Goal: Information Seeking & Learning: Learn about a topic

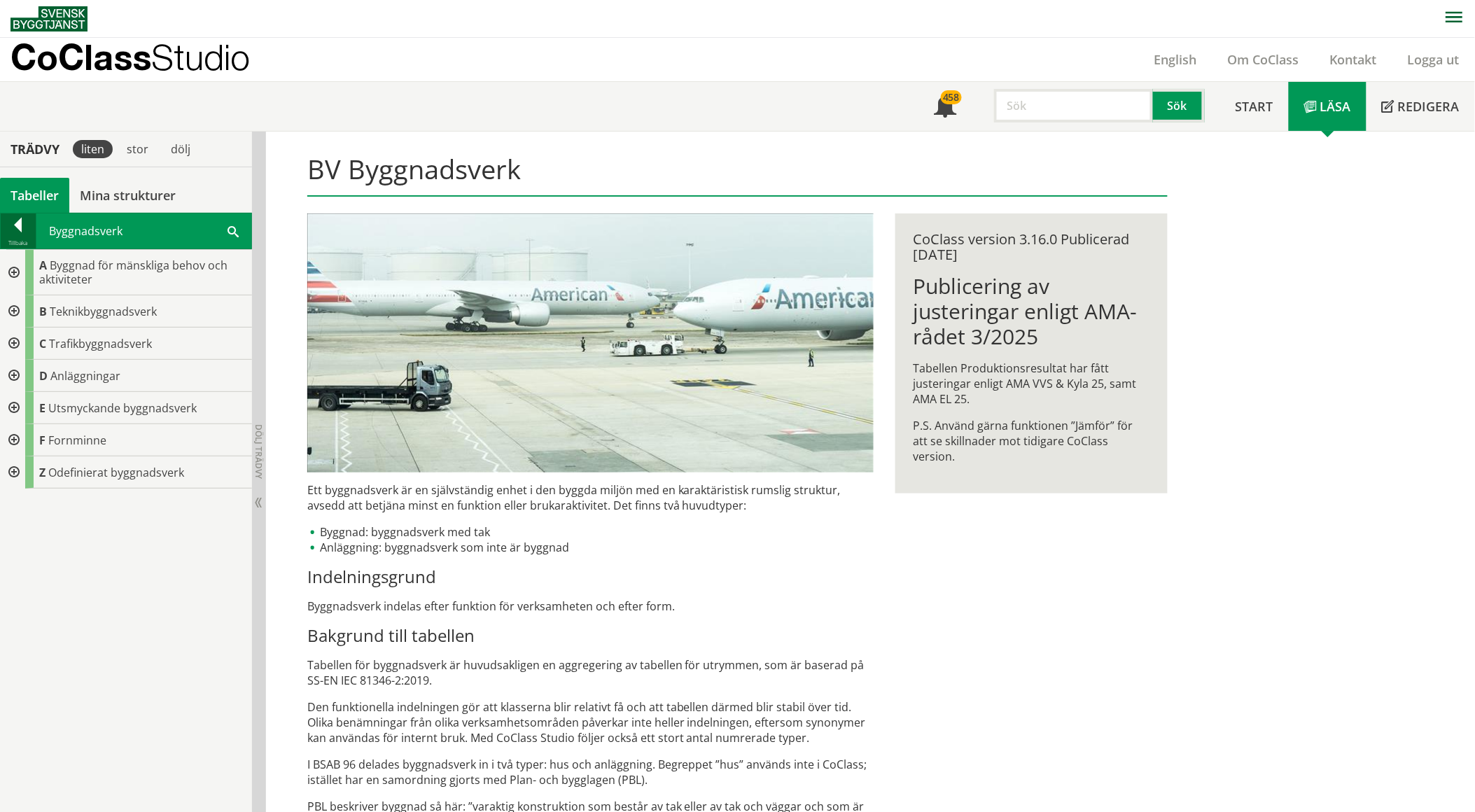
click at [21, 219] on div at bounding box center [18, 227] width 35 height 20
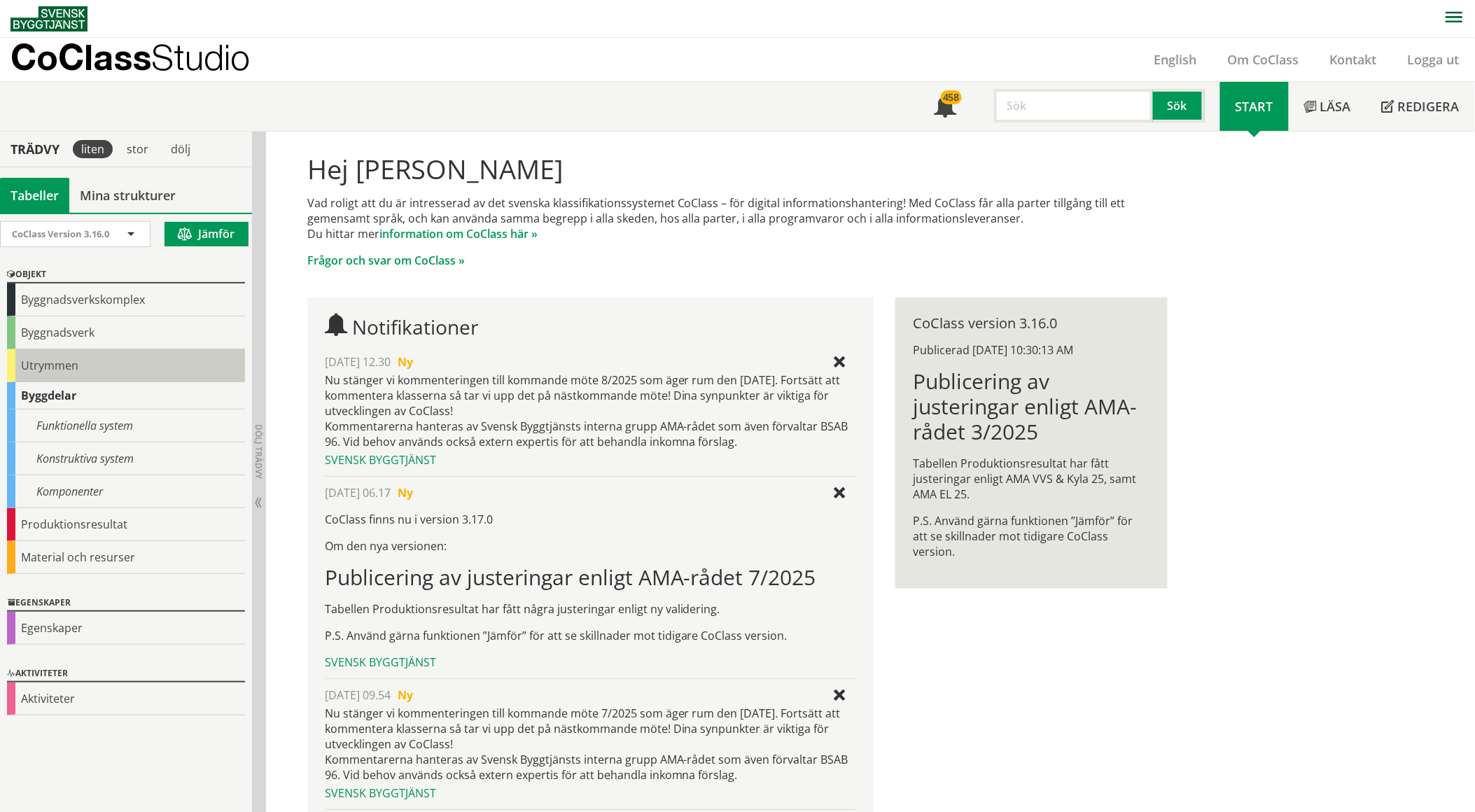
click at [44, 352] on div "Utrymmen" at bounding box center [126, 365] width 238 height 33
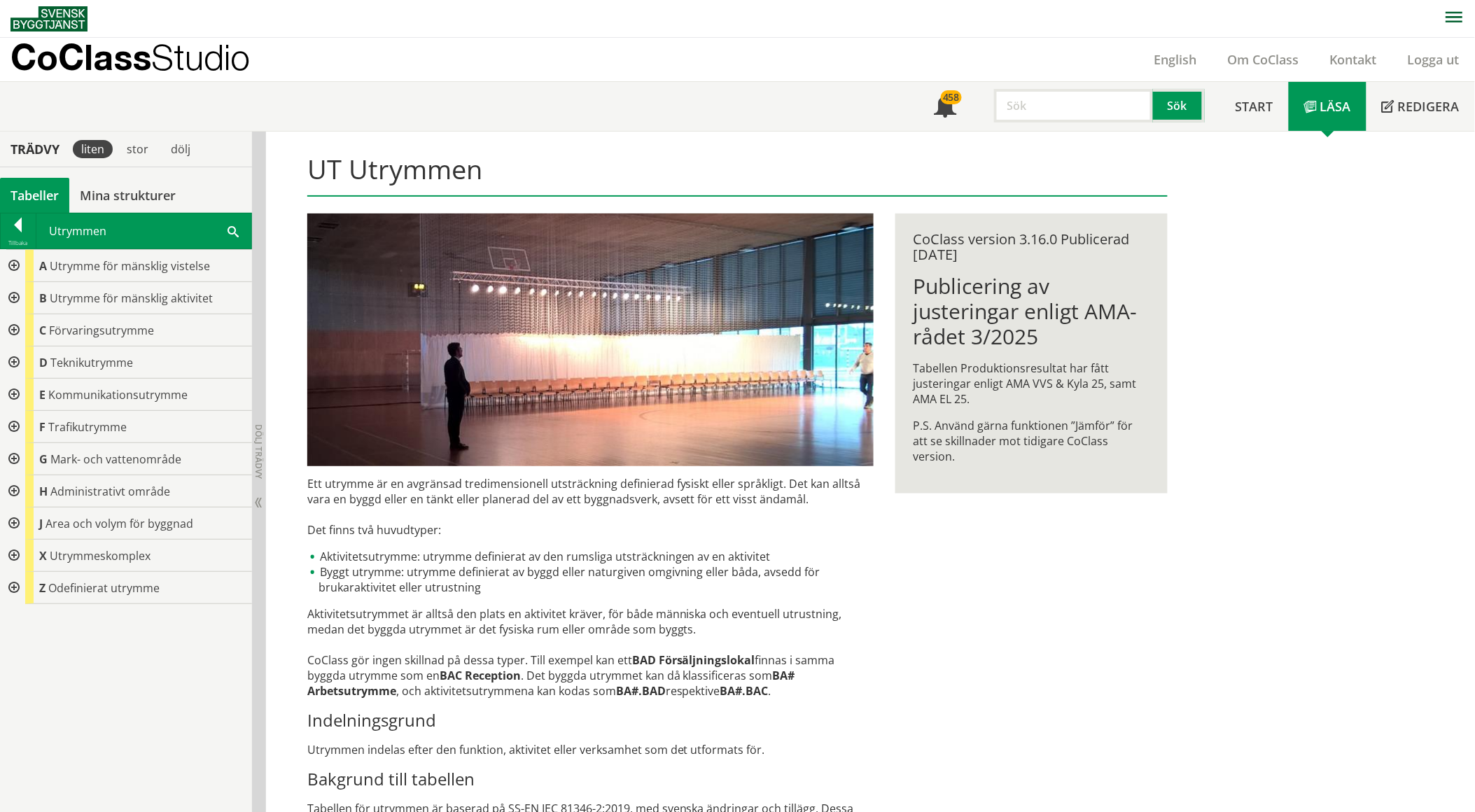
click at [233, 228] on span at bounding box center [233, 230] width 11 height 15
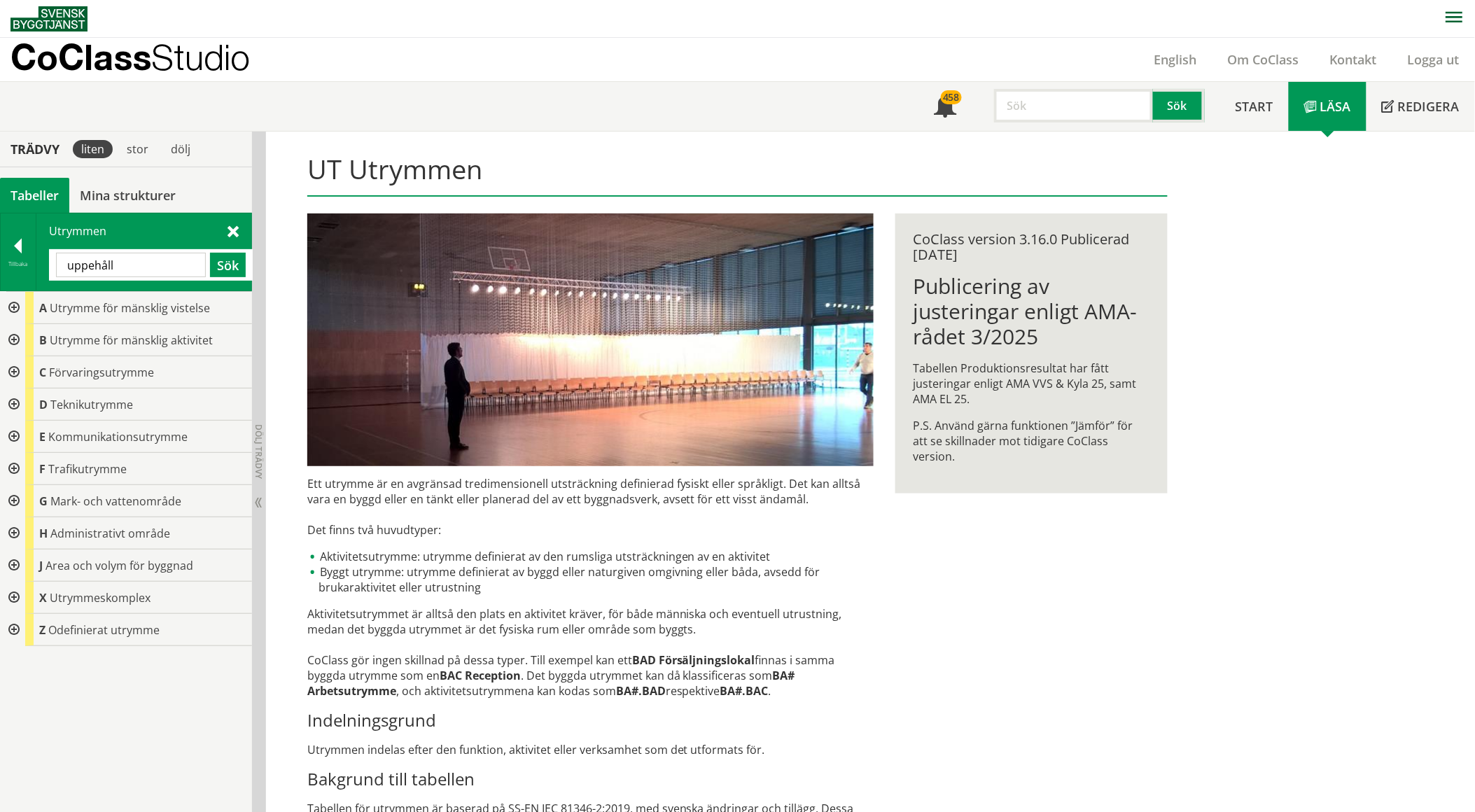
type input "uppehåll"
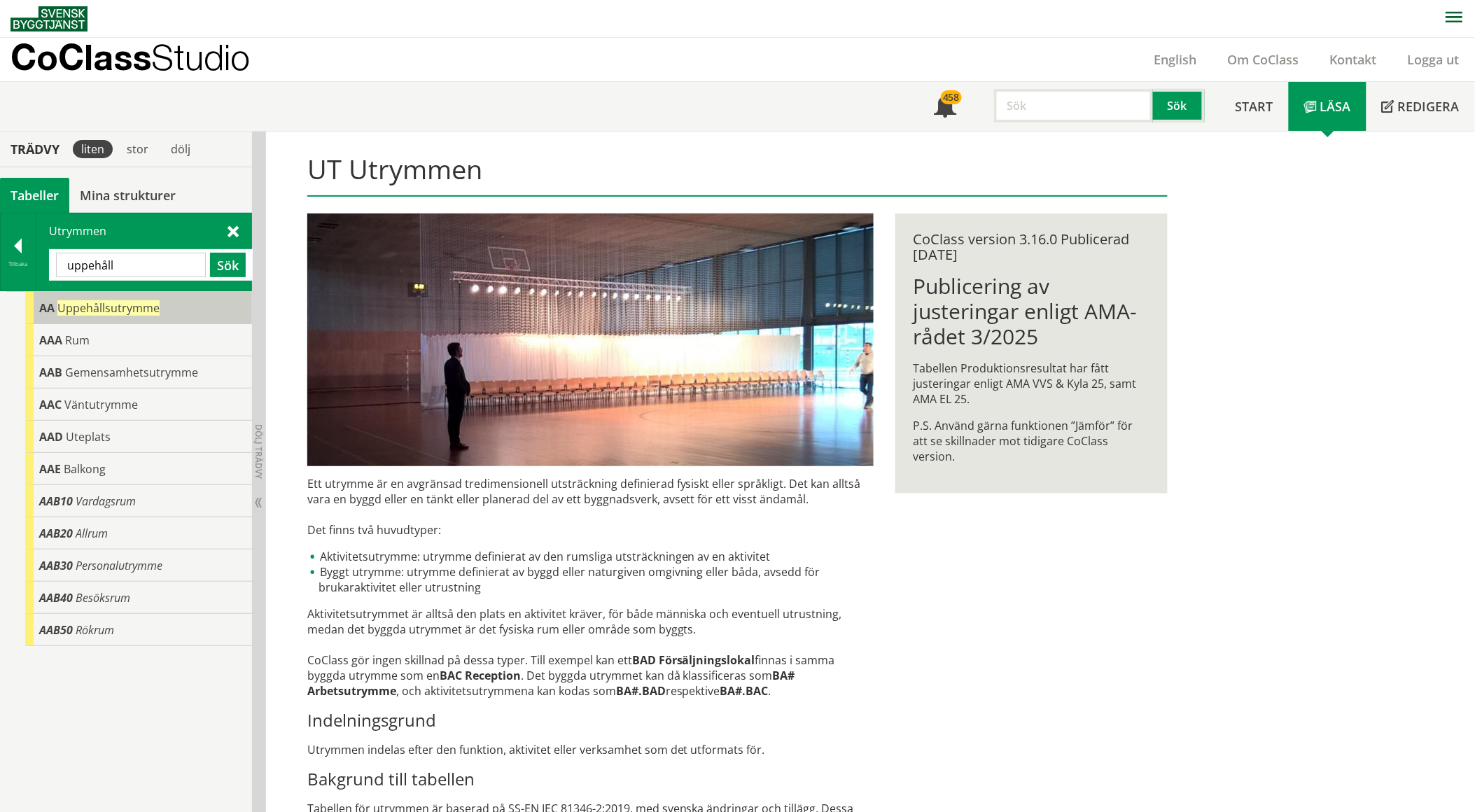
click at [67, 307] on span "Uppehållsutrymme" at bounding box center [109, 308] width 103 height 15
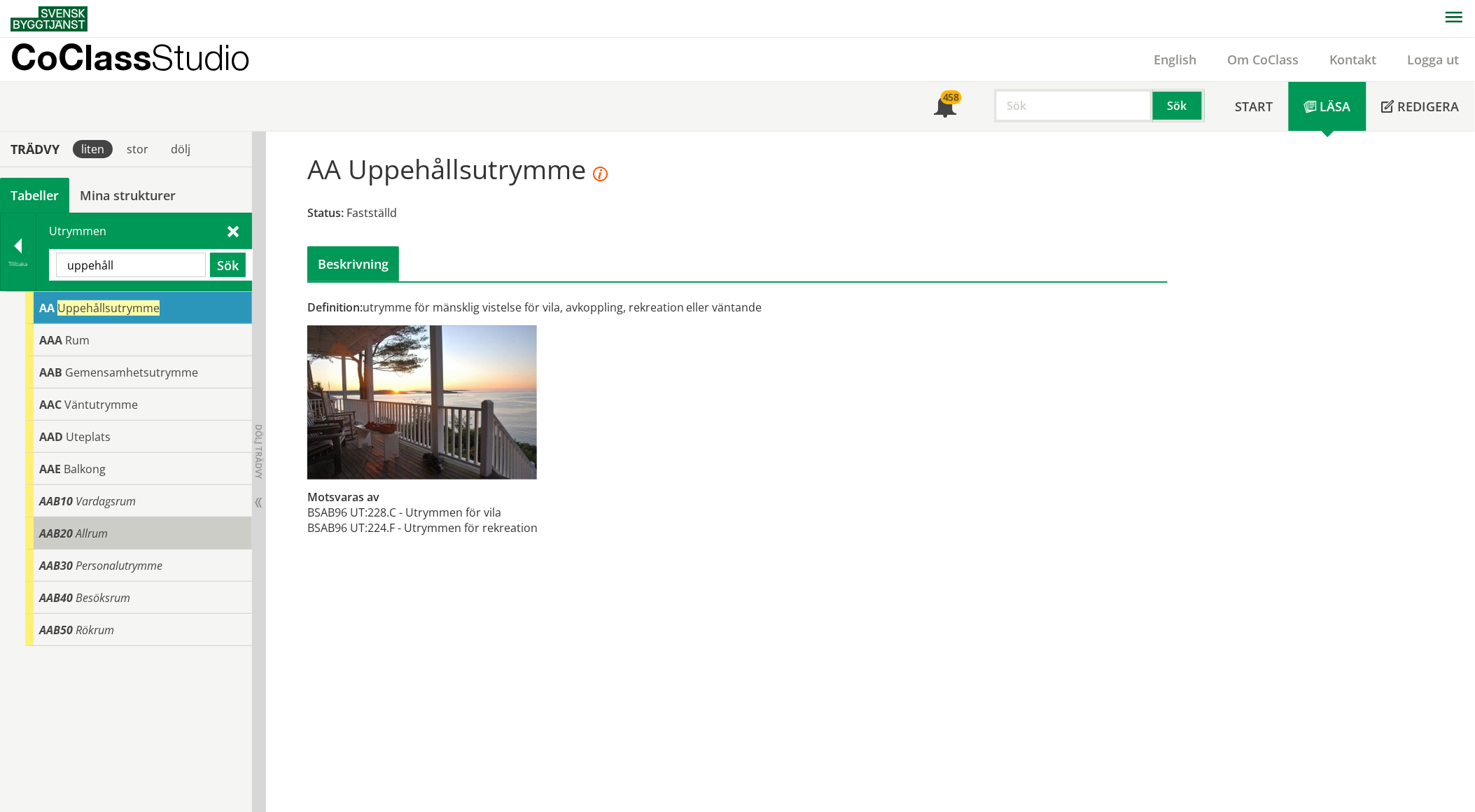
click at [94, 529] on span "Allrum" at bounding box center [92, 533] width 32 height 15
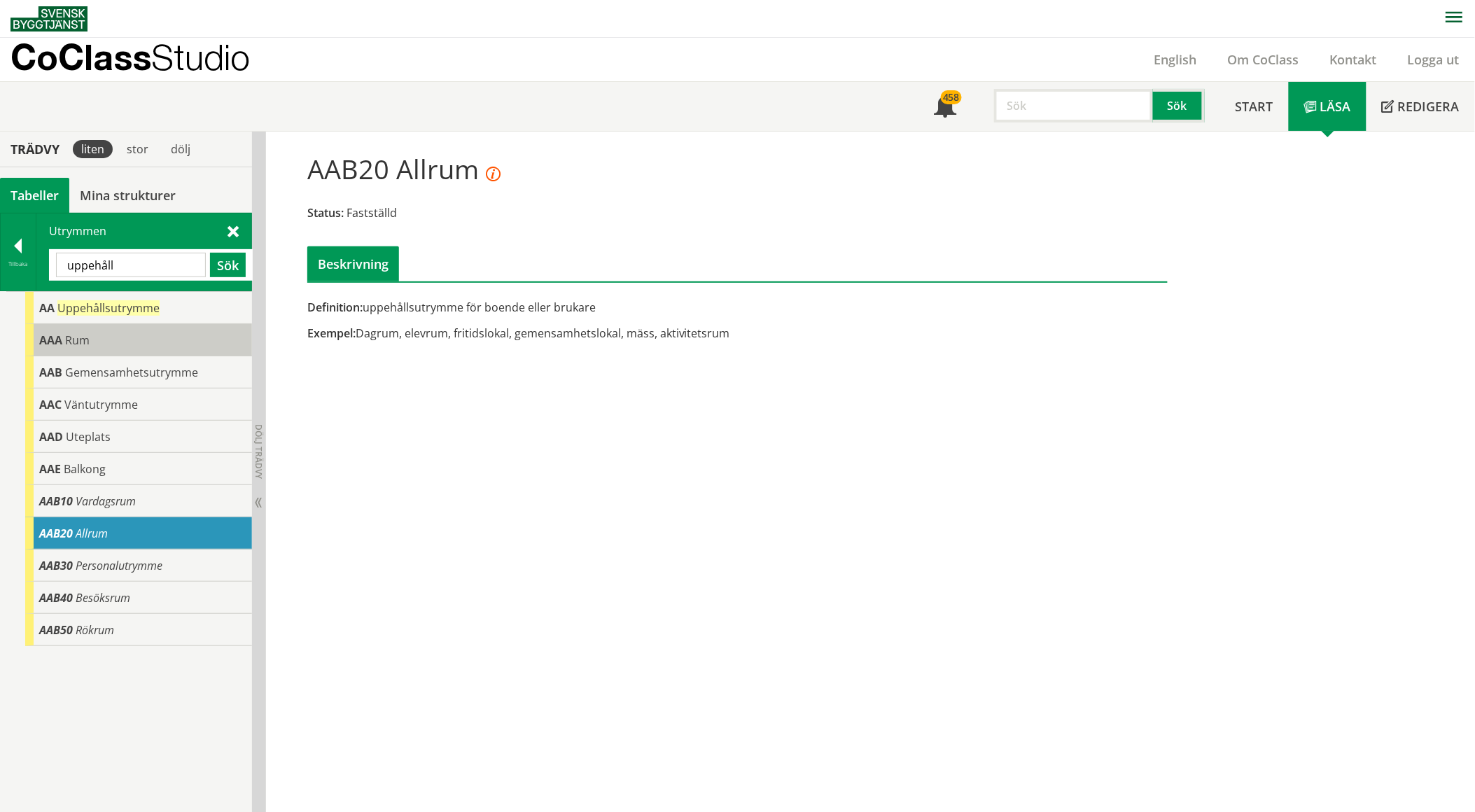
click at [134, 339] on div "AAA Rum" at bounding box center [139, 340] width 227 height 32
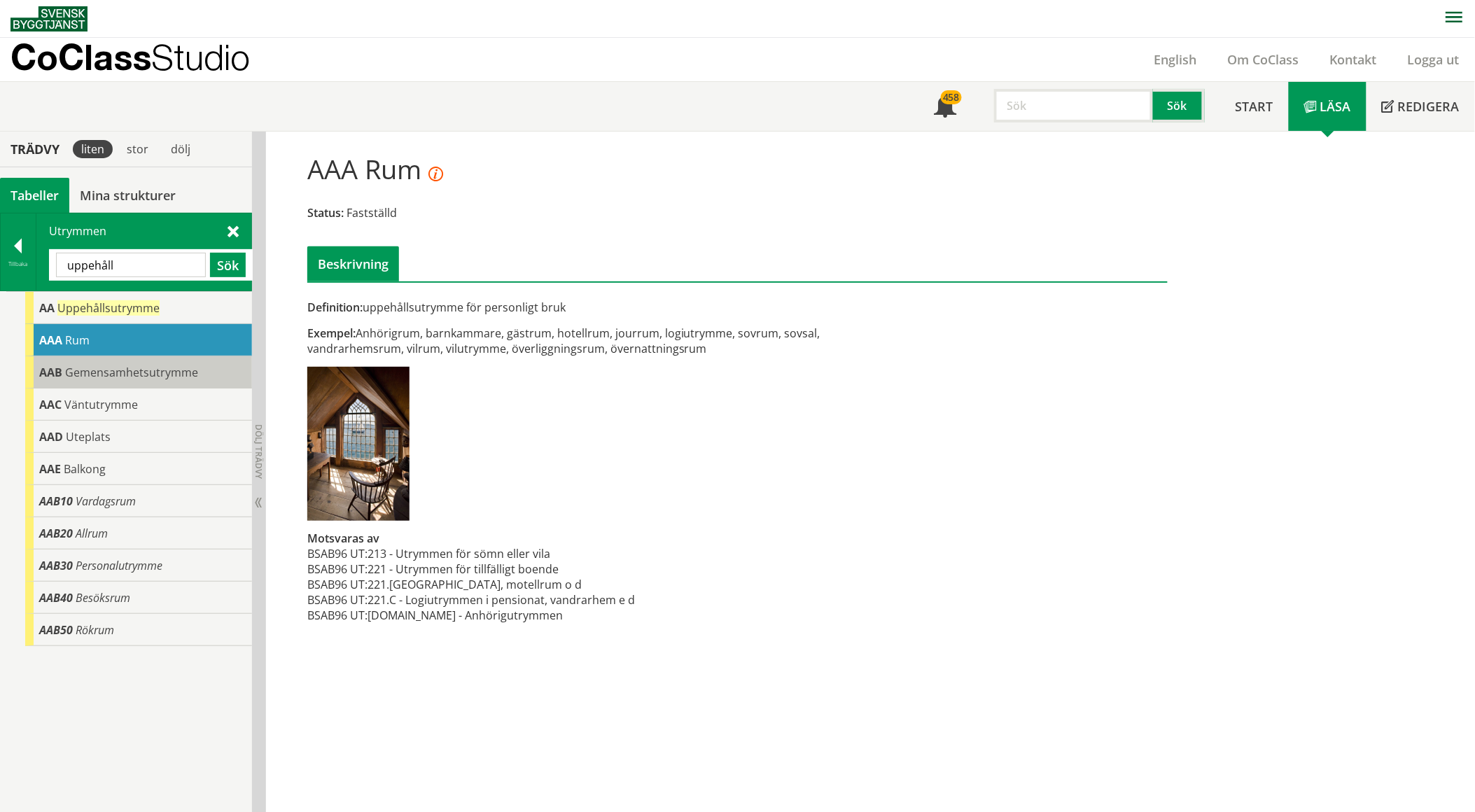
click at [112, 366] on span "Gemensamhetsutrymme" at bounding box center [132, 372] width 133 height 15
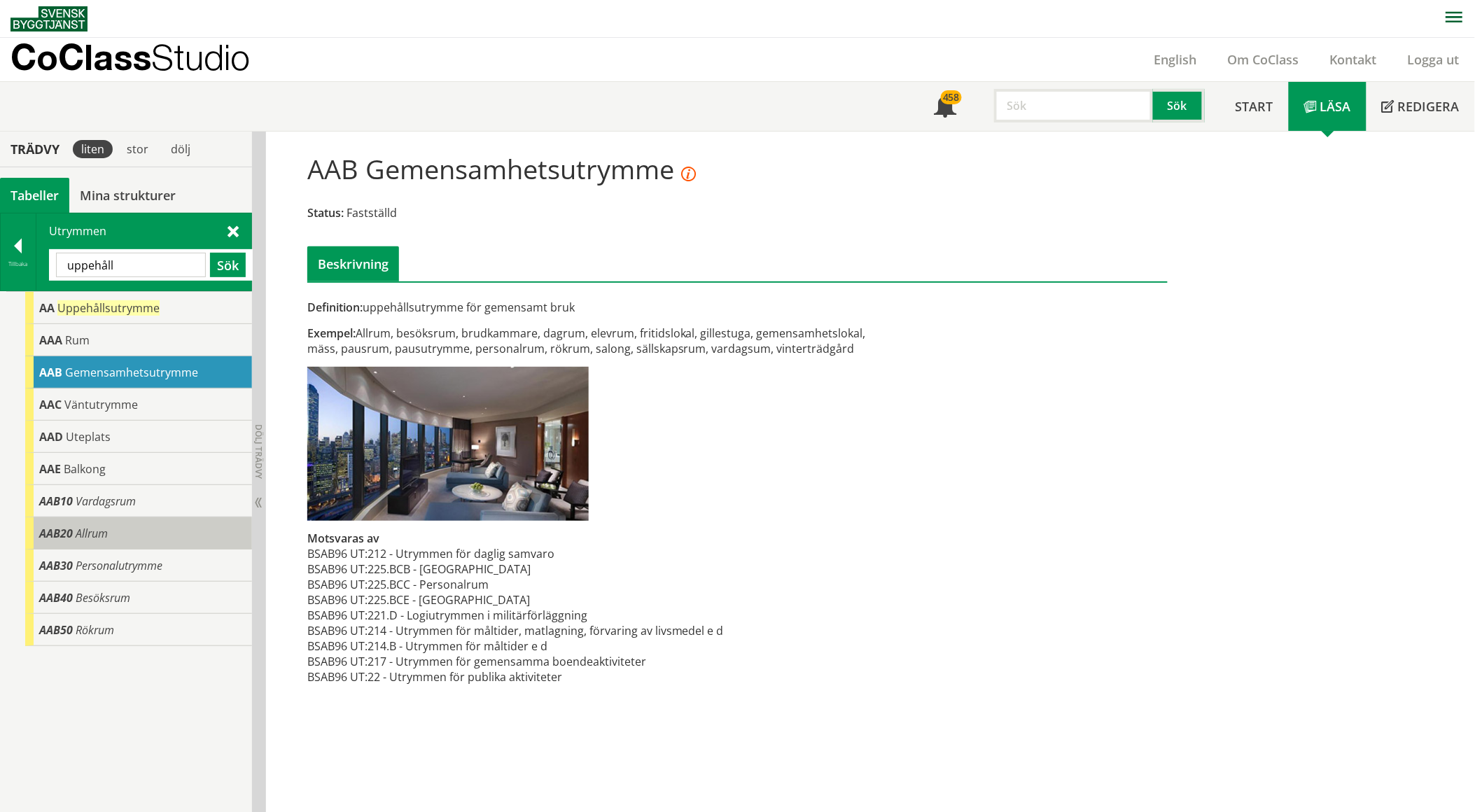
click at [135, 528] on div "AAB20 Allrum" at bounding box center [139, 533] width 227 height 32
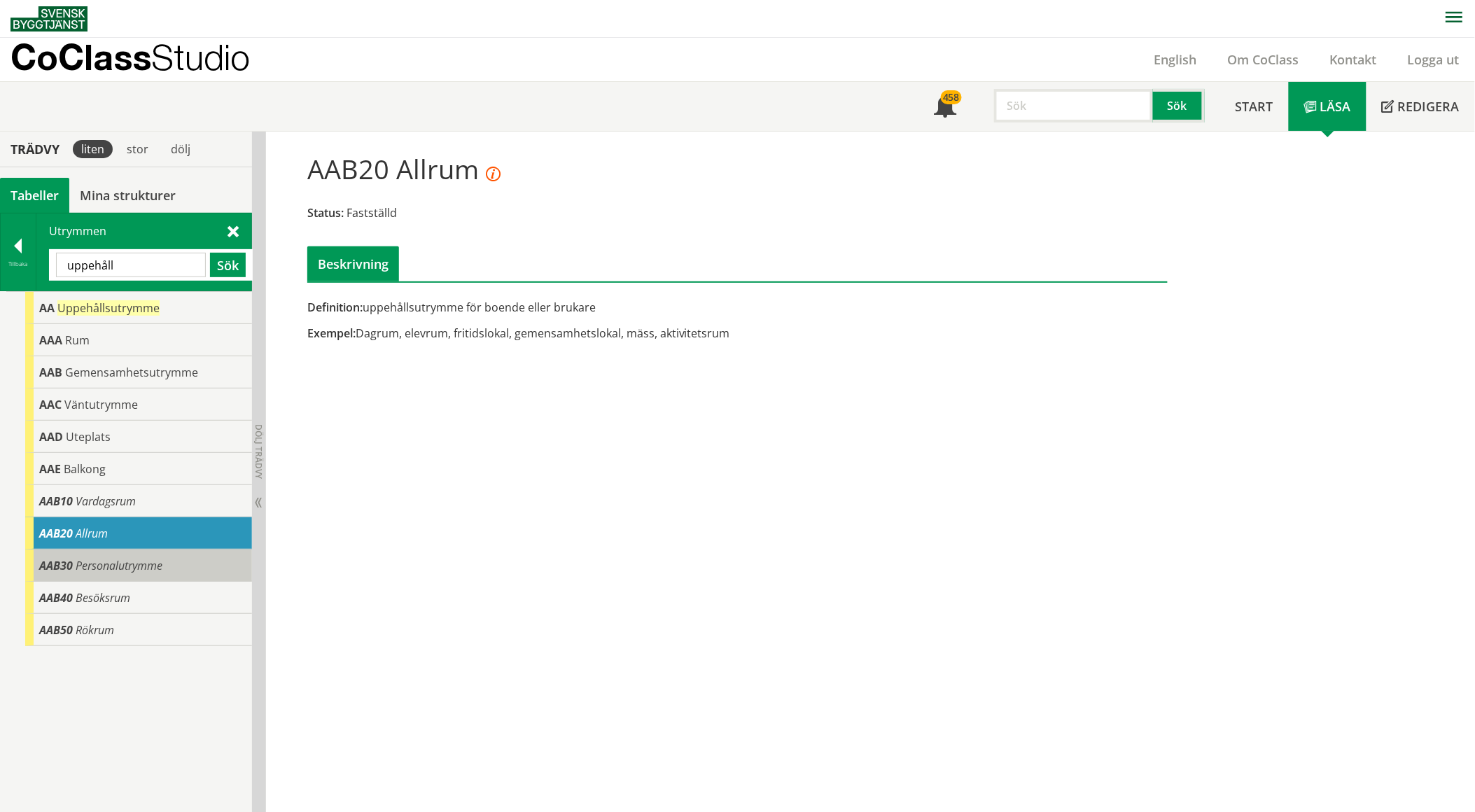
click at [134, 564] on span "Personalutrymme" at bounding box center [119, 566] width 86 height 15
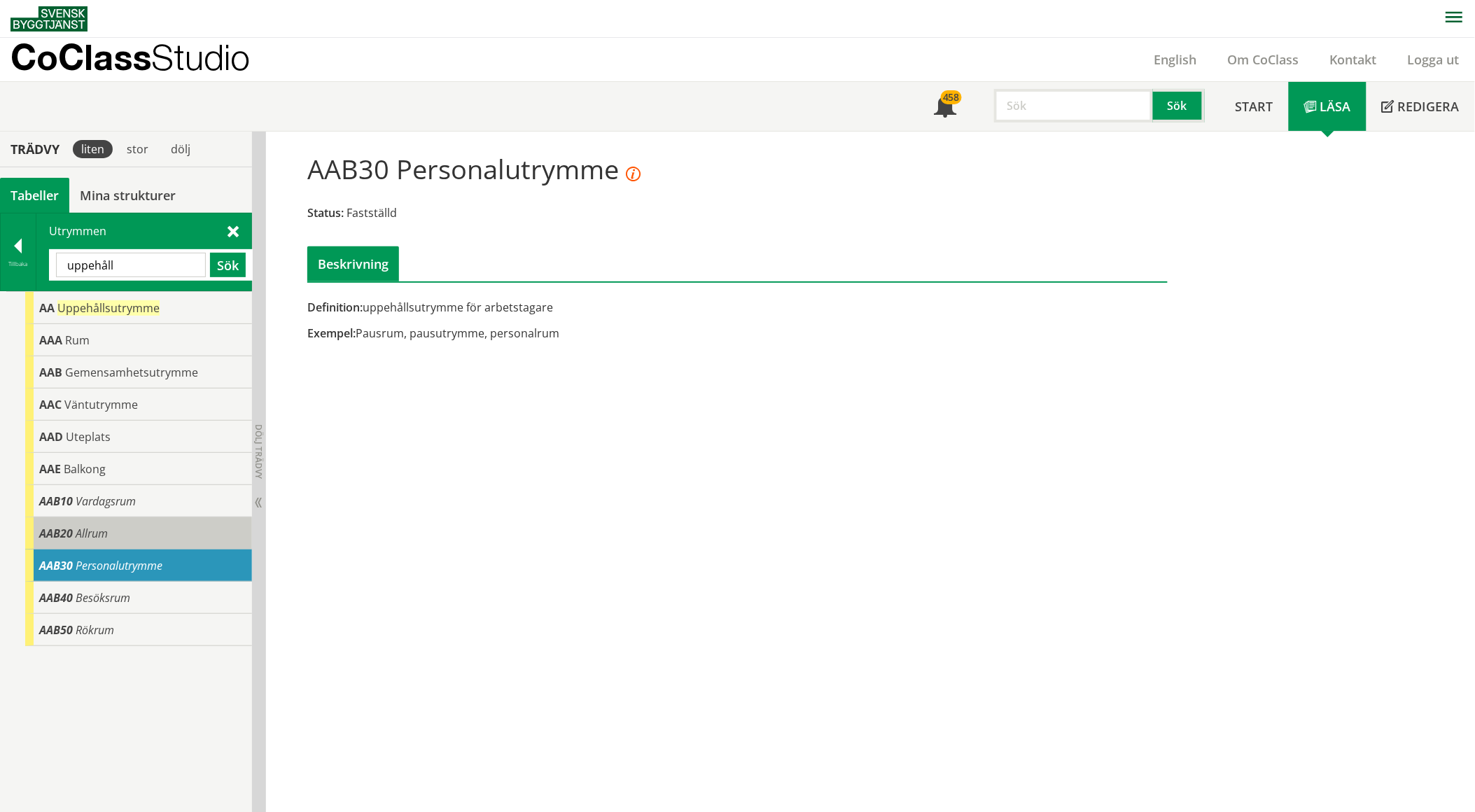
click at [130, 539] on div "AAB20 Allrum" at bounding box center [139, 533] width 227 height 32
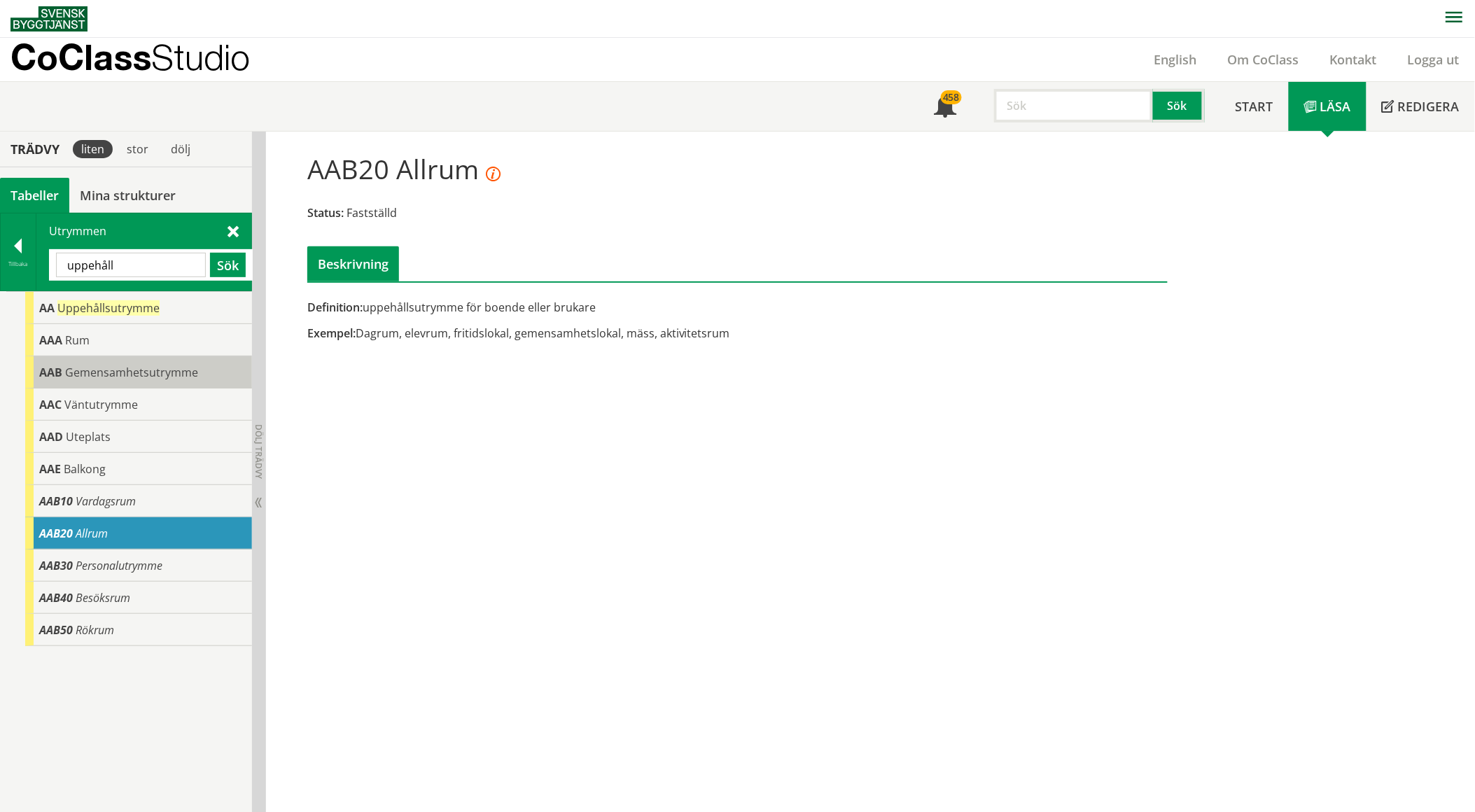
click at [119, 366] on span "Gemensamhetsutrymme" at bounding box center [132, 372] width 133 height 15
